Goal: Task Accomplishment & Management: Complete application form

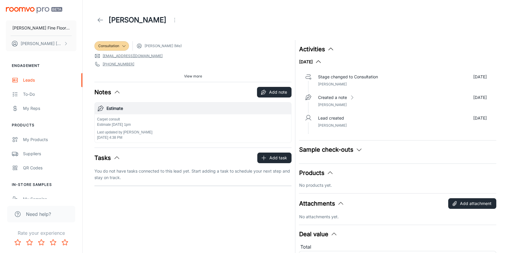
click at [101, 17] on icon at bounding box center [100, 20] width 7 height 7
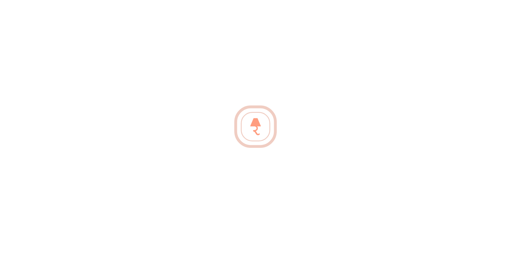
click at [220, 131] on div at bounding box center [255, 126] width 511 height 253
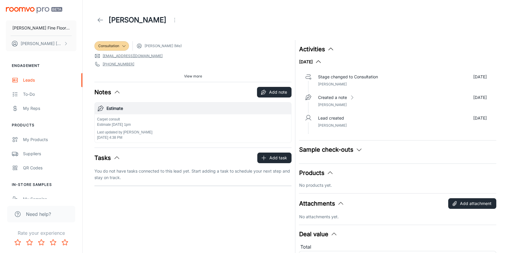
click at [102, 19] on icon at bounding box center [100, 20] width 7 height 7
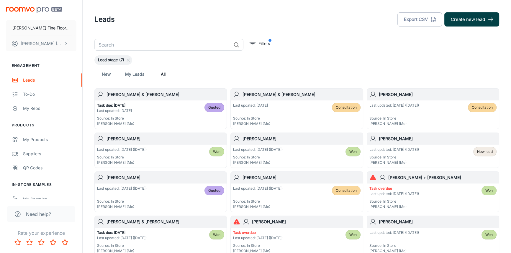
click at [463, 19] on button "Create new lead" at bounding box center [471, 19] width 55 height 14
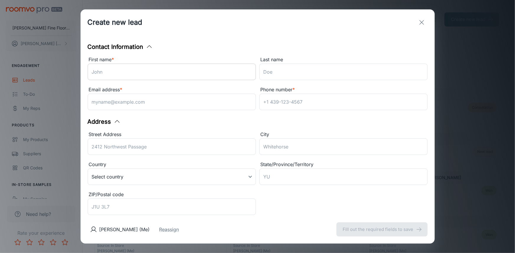
click at [129, 68] on input "First name *" at bounding box center [172, 72] width 168 height 17
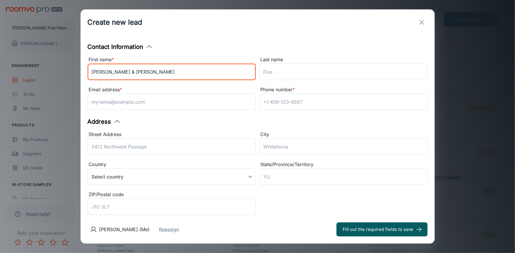
type input "Joan & Greg"
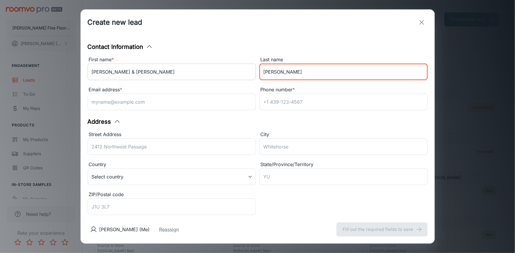
type input "Griffin"
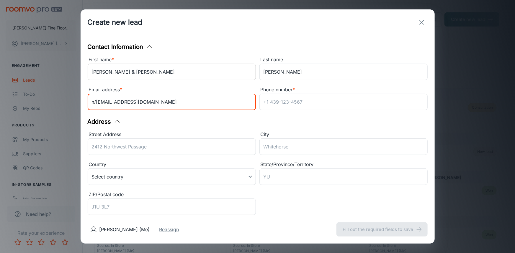
type input "n/a20@gmail.com"
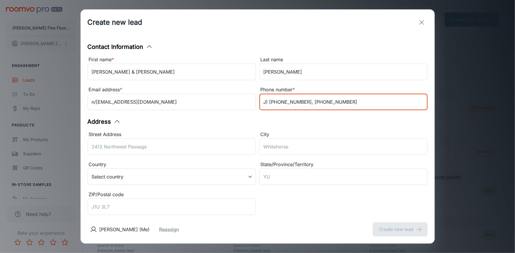
type input "J) 916-764-1073, 916-764-0750"
click at [129, 144] on div "Street Address ​" at bounding box center [172, 144] width 168 height 27
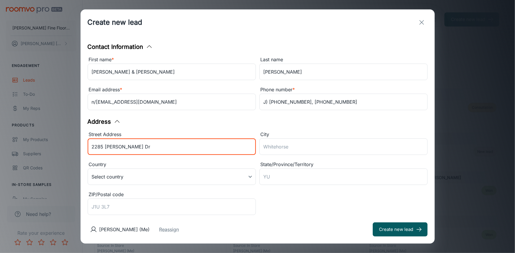
type input "2285 Nolen Dr"
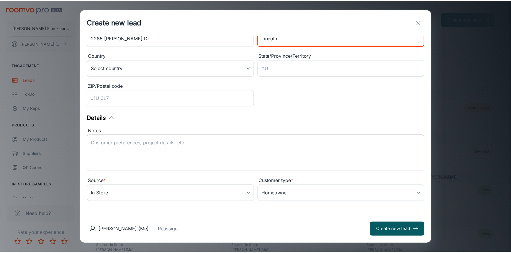
scroll to position [109, 0]
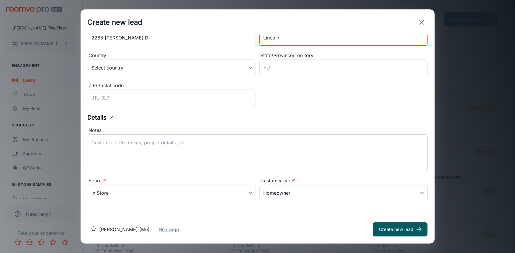
type input "Lincoln"
click at [171, 144] on textarea "Notes" at bounding box center [258, 153] width 332 height 27
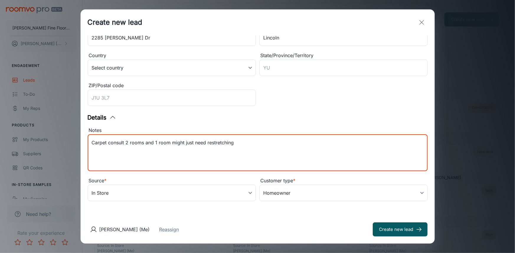
drag, startPoint x: 216, startPoint y: 144, endPoint x: 234, endPoint y: 161, distance: 24.0
click at [234, 161] on textarea "Carpet consult 2 rooms and 1 room might just need restretching" at bounding box center [258, 153] width 332 height 27
click at [211, 143] on textarea "Carpet consult 2 rooms and 1 room might just need restretching" at bounding box center [258, 153] width 332 height 27
click at [256, 154] on textarea "Carpet consult 2 rooms and 1 room might just need re-stretching" at bounding box center [258, 153] width 332 height 27
click at [225, 150] on textarea "Carpet consult 2 rooms and 1 room might just need re-stretching Estimate 8/27 @…" at bounding box center [258, 153] width 332 height 27
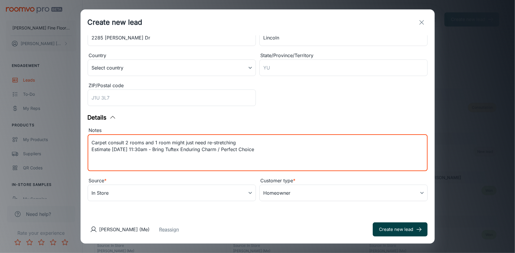
type textarea "Carpet consult 2 rooms and 1 room might just need re-stretching Estimate 8/27 @…"
click at [398, 232] on button "Create new lead" at bounding box center [400, 230] width 55 height 14
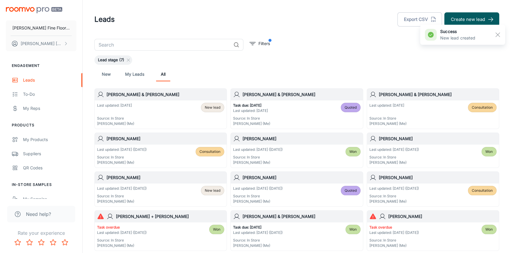
click at [147, 98] on h6 "Joan & Greg Griffin" at bounding box center [166, 94] width 118 height 6
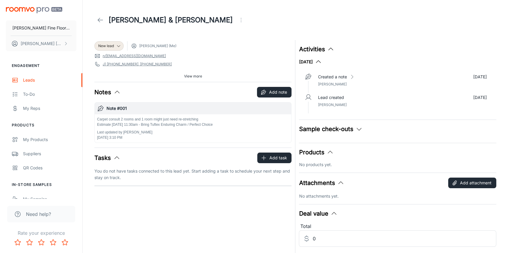
click at [188, 77] on span "View more" at bounding box center [193, 76] width 18 height 5
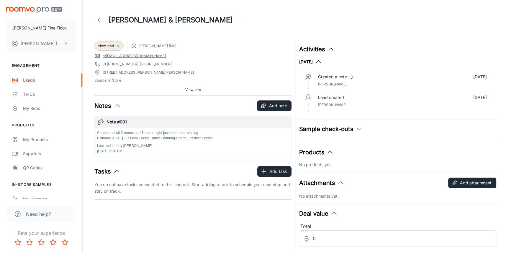
click at [235, 21] on button "Open menu" at bounding box center [241, 20] width 12 height 12
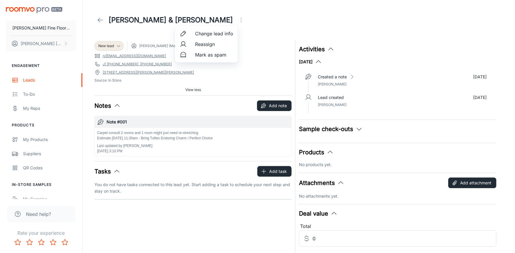
click at [209, 33] on span "Change lead info" at bounding box center [214, 33] width 38 height 7
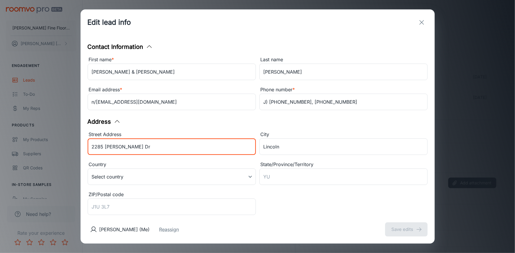
drag, startPoint x: 131, startPoint y: 148, endPoint x: 73, endPoint y: 153, distance: 57.4
click at [75, 153] on div "Edit lead info Contact Information First name * Joan & Greg ​ Last name Griffin…" at bounding box center [257, 126] width 515 height 253
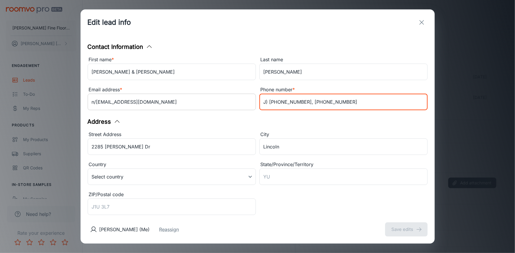
drag, startPoint x: 335, startPoint y: 103, endPoint x: 242, endPoint y: 105, distance: 92.7
click at [242, 105] on div "First name * Joan & Greg ​ Last name Griffin ​ Email address * n/a20@gmail.com …" at bounding box center [255, 83] width 343 height 60
click at [423, 19] on icon "exit" at bounding box center [421, 22] width 7 height 7
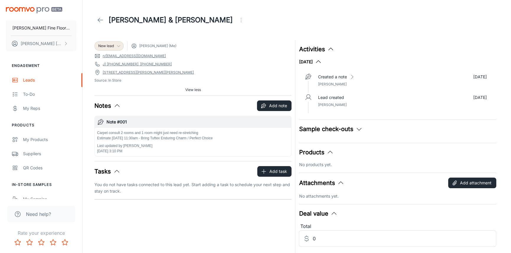
click at [115, 46] on div "New lead" at bounding box center [109, 45] width 22 height 5
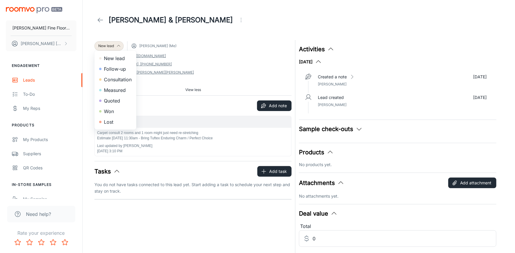
click at [120, 80] on li "Consultation" at bounding box center [115, 79] width 42 height 11
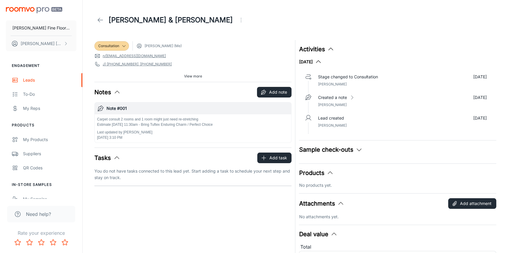
click at [103, 20] on icon at bounding box center [100, 20] width 7 height 7
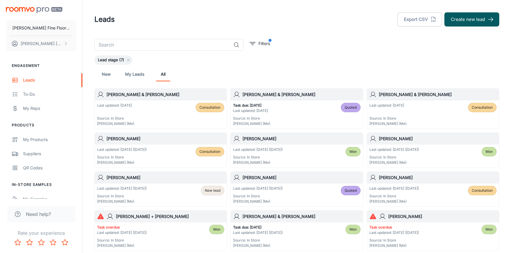
click at [139, 47] on input "text" at bounding box center [162, 45] width 137 height 12
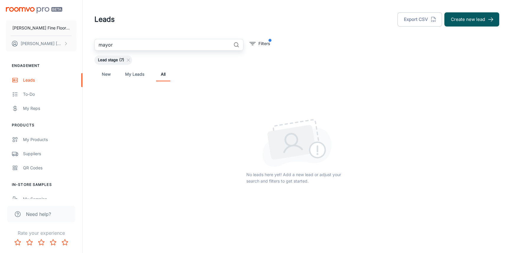
click at [134, 47] on input "mayor" at bounding box center [162, 45] width 137 height 12
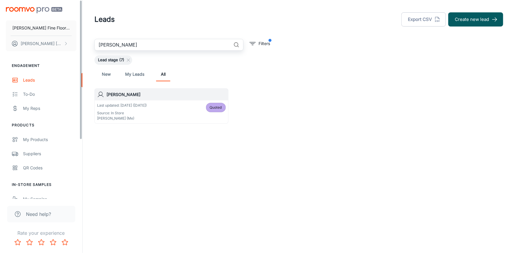
type input "mayer"
click at [145, 101] on div "Last updated: Jul 23 (29 days ago) Source: In Store Alec Pierucci (Me) Quoted" at bounding box center [161, 112] width 133 height 23
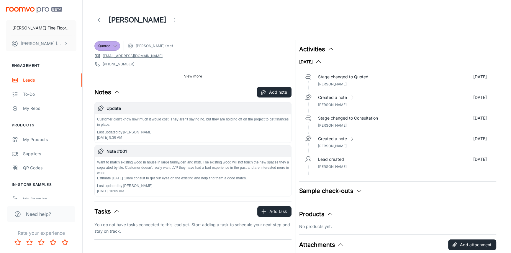
click at [115, 48] on icon at bounding box center [115, 46] width 5 height 5
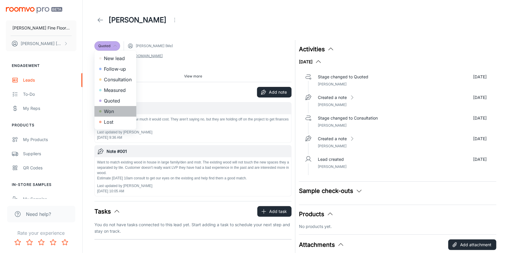
click at [105, 112] on li "Won" at bounding box center [115, 111] width 42 height 11
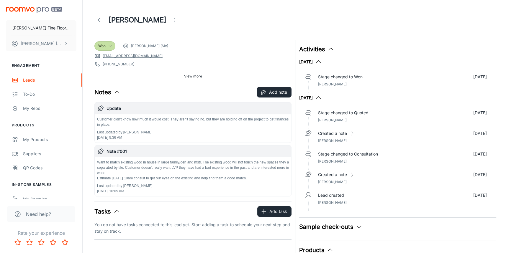
click at [100, 21] on icon at bounding box center [100, 20] width 7 height 7
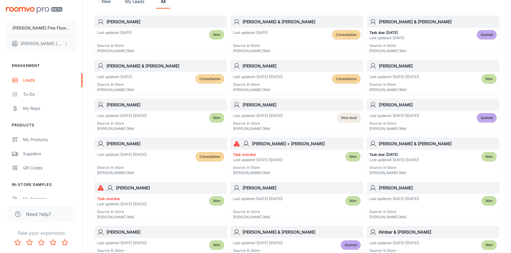
scroll to position [80, 0]
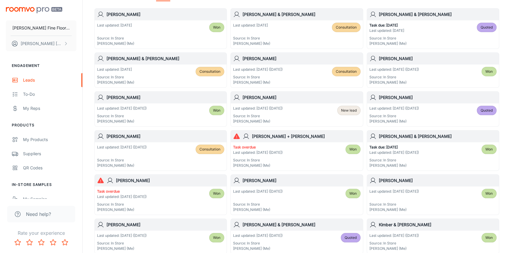
click at [149, 141] on div "Amanda Mueck" at bounding box center [161, 137] width 132 height 12
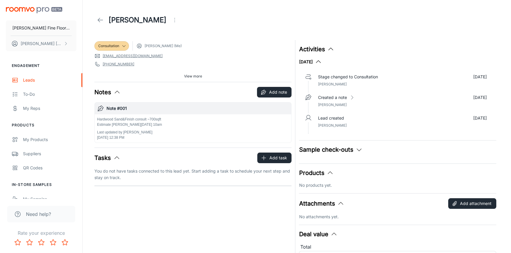
click at [190, 77] on span "View more" at bounding box center [193, 76] width 18 height 5
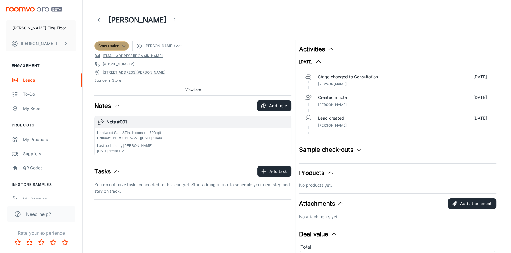
click at [125, 45] on polyline at bounding box center [123, 45] width 3 height 1
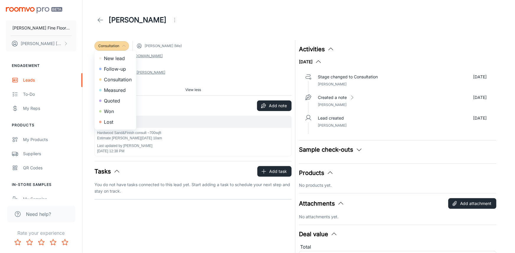
click at [114, 100] on li "Quoted" at bounding box center [115, 101] width 42 height 11
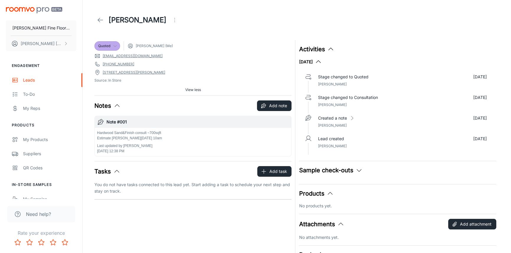
click at [115, 46] on icon at bounding box center [115, 46] width 5 height 5
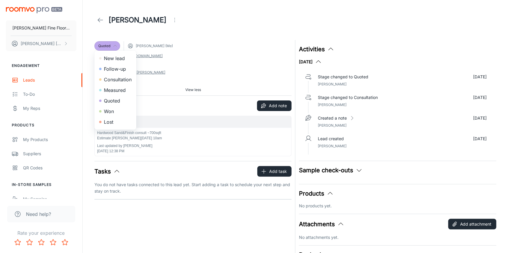
click at [112, 101] on li "Quoted" at bounding box center [115, 101] width 42 height 11
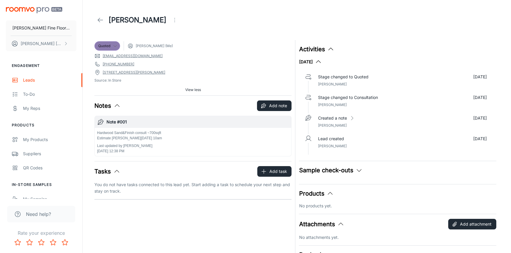
click at [113, 48] on icon at bounding box center [115, 46] width 5 height 5
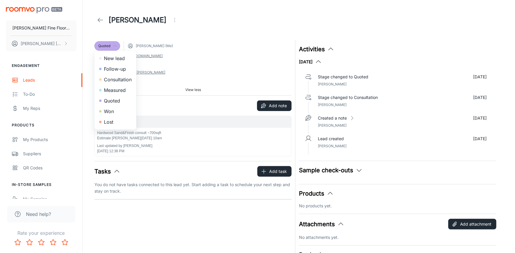
click at [112, 92] on li "Measured" at bounding box center [115, 90] width 42 height 11
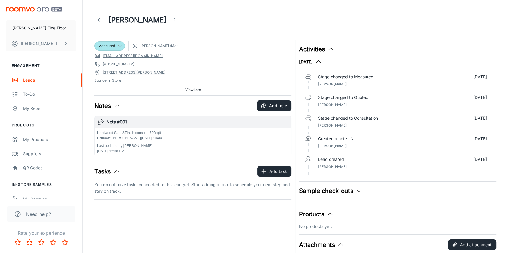
click at [100, 21] on icon at bounding box center [100, 20] width 7 height 7
